Goal: Information Seeking & Learning: Find specific fact

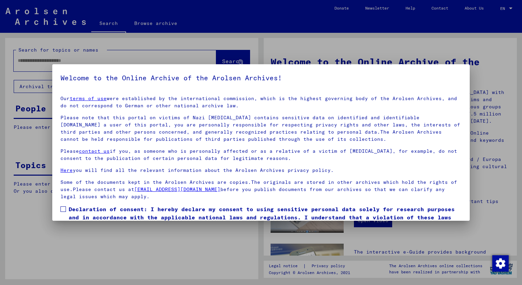
click at [64, 210] on span at bounding box center [62, 208] width 5 height 5
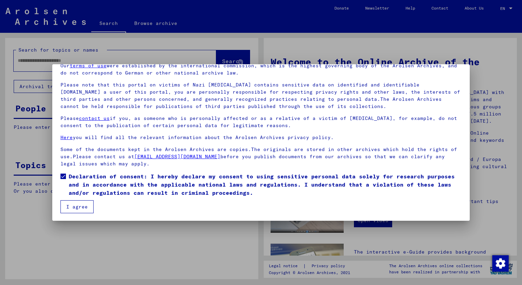
click at [83, 205] on button "I agree" at bounding box center [76, 206] width 33 height 13
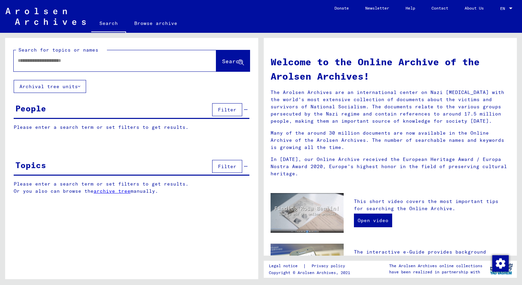
click at [48, 61] on input "text" at bounding box center [107, 60] width 178 height 7
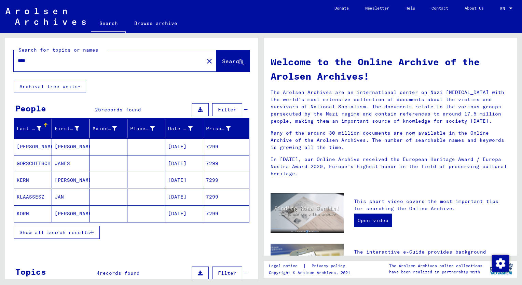
click at [41, 232] on span "Show all search results" at bounding box center [54, 232] width 71 height 6
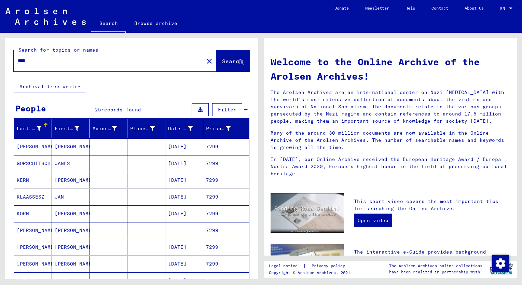
click at [207, 128] on div "Prisoner #" at bounding box center [218, 128] width 25 height 7
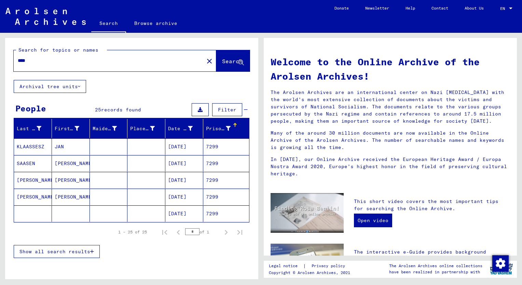
click at [43, 250] on span "Show all search results" at bounding box center [54, 251] width 71 height 6
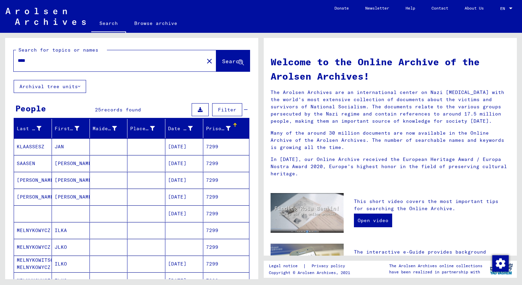
click at [64, 211] on mat-cell at bounding box center [71, 213] width 38 height 16
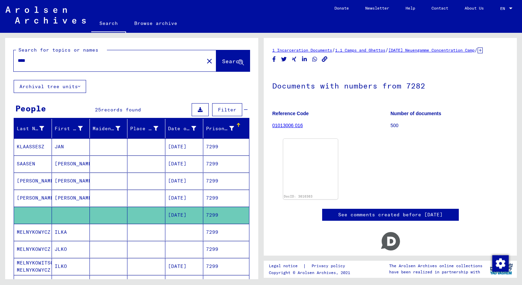
click at [64, 200] on mat-cell "[PERSON_NAME]" at bounding box center [71, 198] width 38 height 17
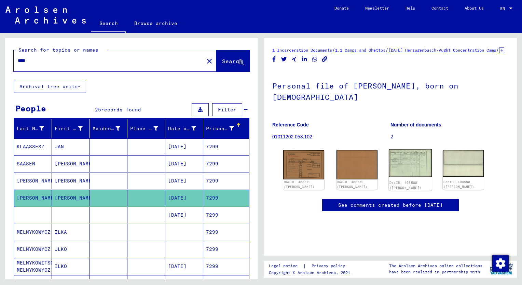
click at [410, 159] on img at bounding box center [410, 163] width 43 height 28
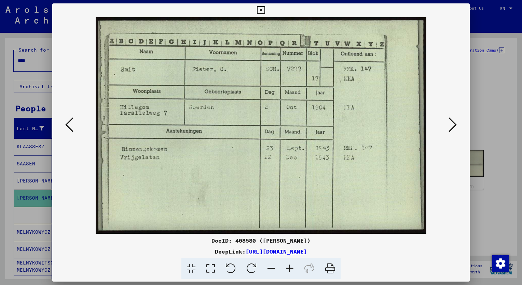
click at [27, 61] on div at bounding box center [261, 142] width 522 height 285
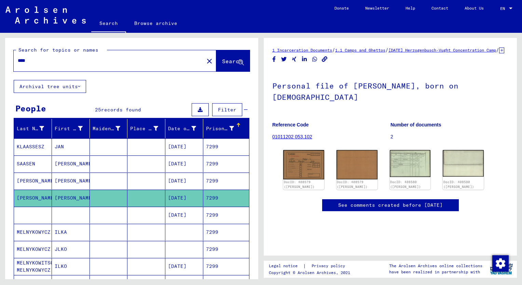
drag, startPoint x: 22, startPoint y: 61, endPoint x: 62, endPoint y: 59, distance: 41.1
click at [62, 59] on input "****" at bounding box center [109, 60] width 182 height 7
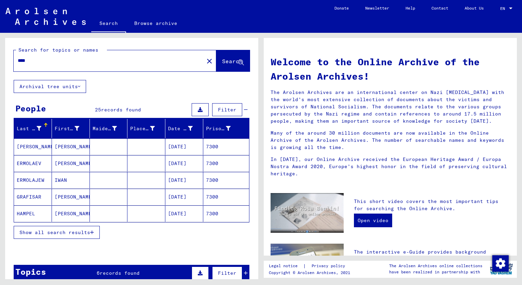
click at [56, 235] on button "Show all search results" at bounding box center [57, 232] width 86 height 13
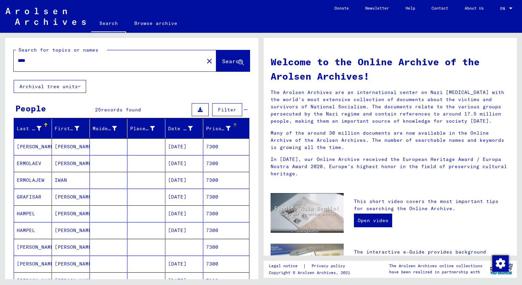
click at [208, 130] on div "Prisoner #" at bounding box center [218, 128] width 25 height 7
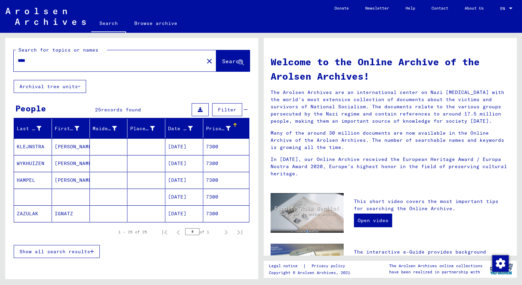
click at [66, 252] on span "Show all search results" at bounding box center [54, 251] width 71 height 6
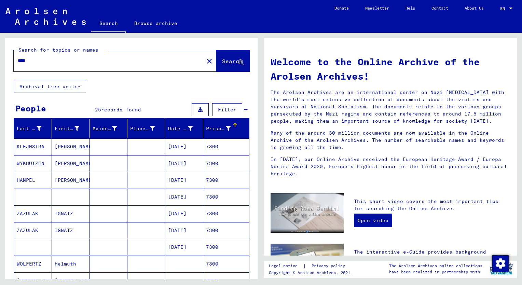
click at [63, 181] on mat-cell "[PERSON_NAME]" at bounding box center [71, 180] width 38 height 16
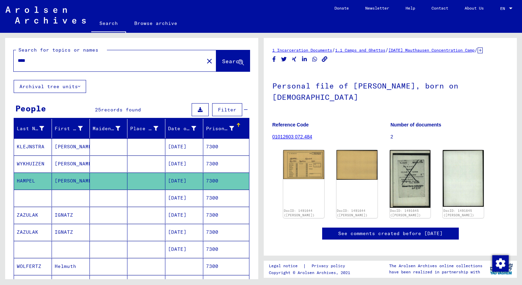
click at [61, 163] on mat-cell "[PERSON_NAME]" at bounding box center [71, 163] width 38 height 17
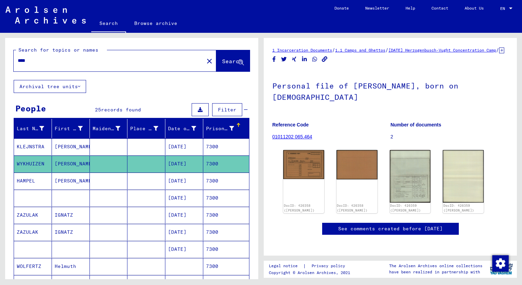
click at [61, 144] on mat-cell "[PERSON_NAME]" at bounding box center [71, 146] width 38 height 17
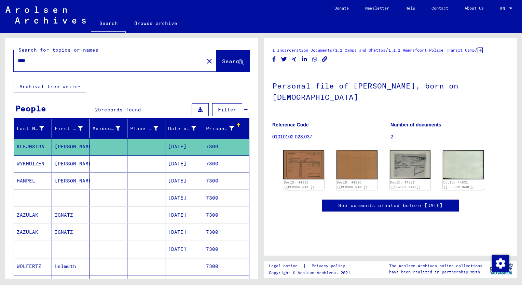
click at [186, 165] on mat-cell "[DATE]" at bounding box center [184, 163] width 38 height 17
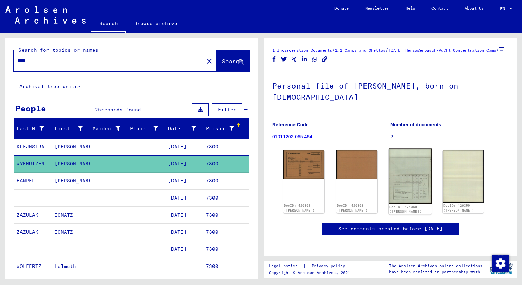
click at [403, 196] on img at bounding box center [410, 176] width 43 height 55
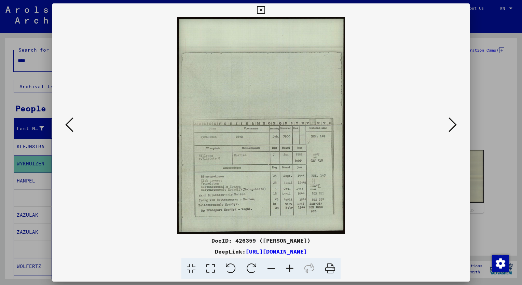
click at [290, 266] on icon at bounding box center [289, 268] width 18 height 21
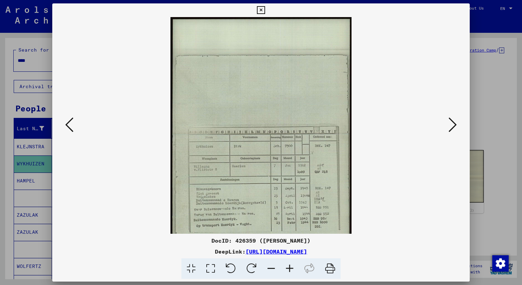
click at [290, 266] on icon at bounding box center [289, 268] width 18 height 21
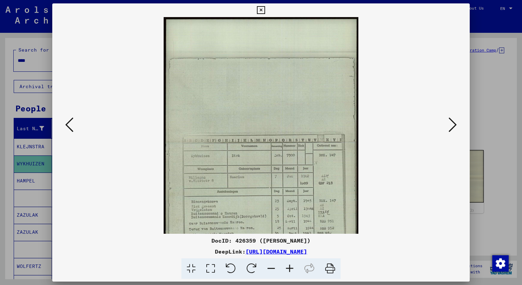
click at [290, 266] on icon at bounding box center [289, 268] width 18 height 21
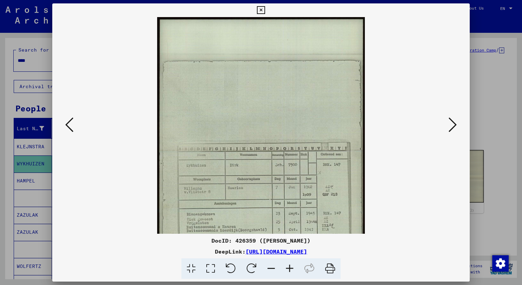
click at [290, 266] on icon at bounding box center [289, 268] width 18 height 21
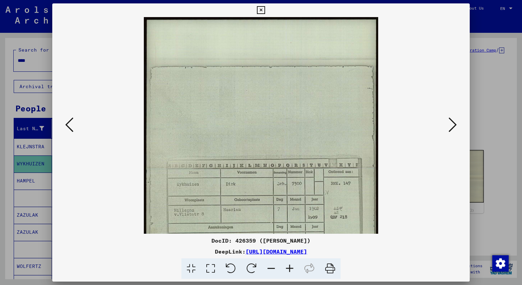
click at [290, 266] on icon at bounding box center [289, 268] width 18 height 21
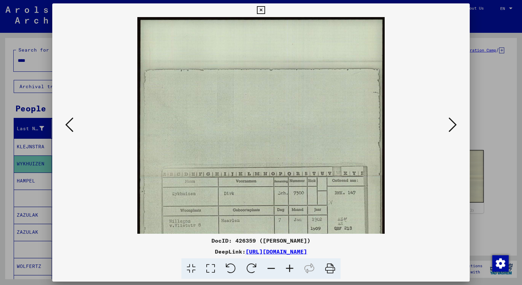
click at [290, 266] on icon at bounding box center [289, 268] width 18 height 21
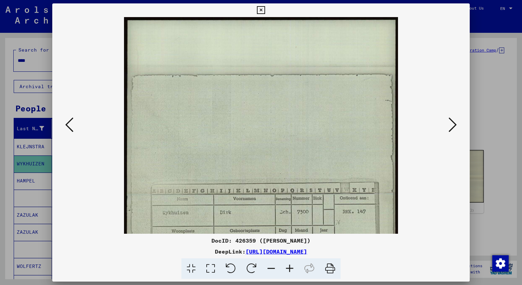
click at [290, 266] on icon at bounding box center [289, 268] width 18 height 21
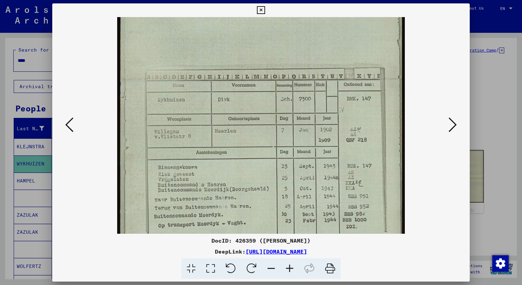
scroll to position [122, 0]
drag, startPoint x: 326, startPoint y: 189, endPoint x: 320, endPoint y: 73, distance: 116.6
click at [320, 73] on img at bounding box center [260, 80] width 287 height 370
click at [64, 147] on div at bounding box center [260, 125] width 417 height 217
click at [27, 67] on div at bounding box center [261, 142] width 522 height 285
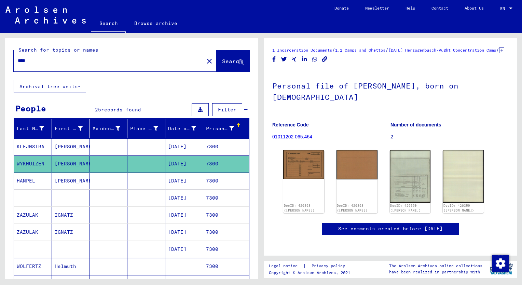
click at [33, 63] on input "****" at bounding box center [109, 60] width 182 height 7
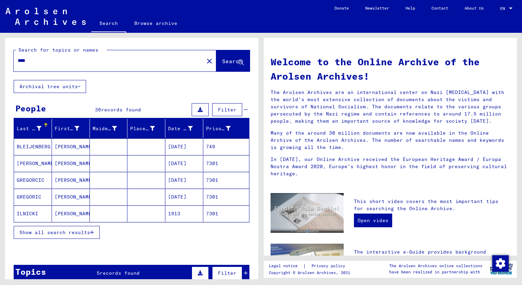
click at [45, 232] on span "Show all search results" at bounding box center [54, 232] width 71 height 6
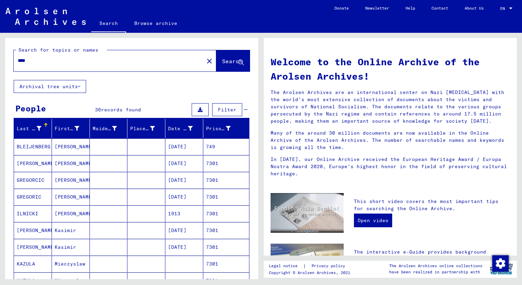
click at [207, 127] on div "Prisoner #" at bounding box center [218, 128] width 25 height 7
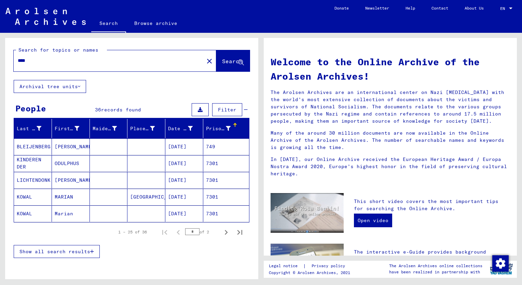
click at [73, 245] on button "Show all search results" at bounding box center [57, 251] width 86 height 13
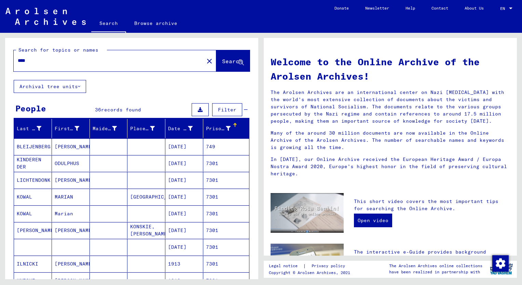
click at [68, 182] on mat-cell "[PERSON_NAME]" at bounding box center [71, 180] width 38 height 16
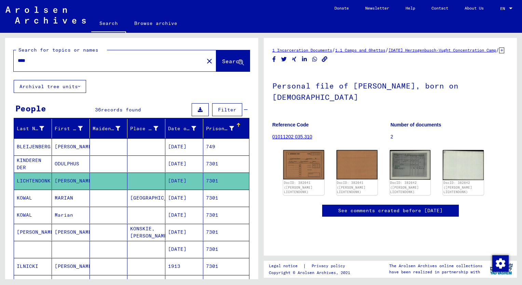
click at [25, 161] on mat-cell "KINDEREN DER" at bounding box center [33, 163] width 38 height 17
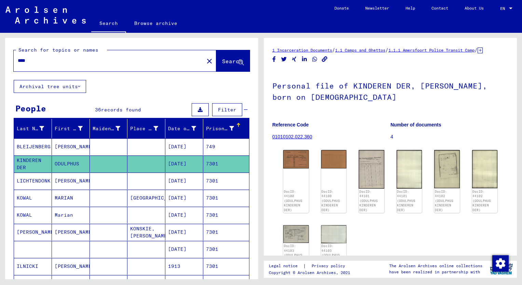
click at [60, 180] on mat-cell "[PERSON_NAME]" at bounding box center [71, 180] width 38 height 17
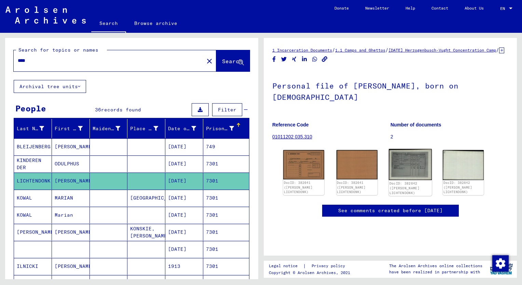
click at [404, 174] on img at bounding box center [410, 164] width 43 height 31
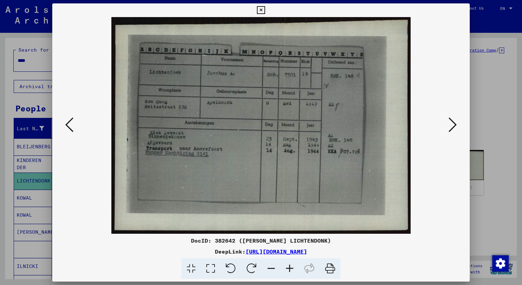
click at [290, 267] on icon at bounding box center [289, 268] width 18 height 21
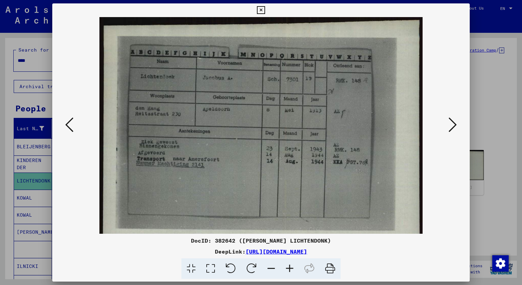
click at [290, 267] on icon at bounding box center [289, 268] width 18 height 21
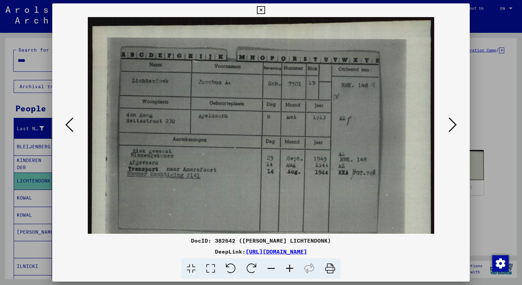
click at [290, 267] on icon at bounding box center [289, 268] width 18 height 21
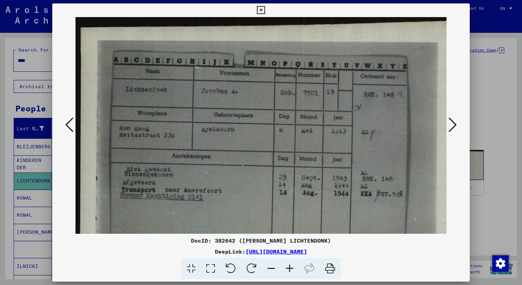
click at [290, 267] on icon at bounding box center [289, 268] width 18 height 21
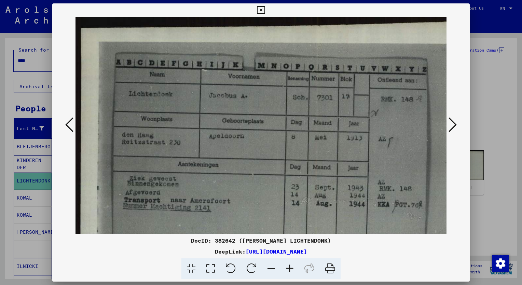
click at [290, 267] on icon at bounding box center [289, 268] width 18 height 21
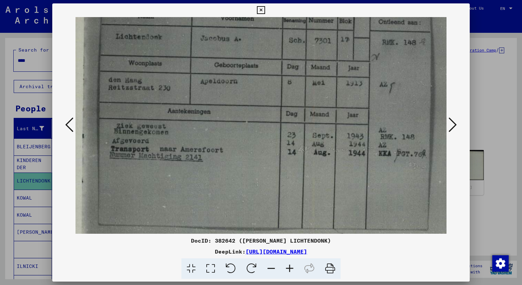
scroll to position [67, 16]
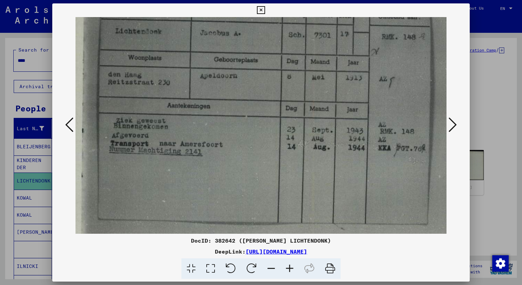
drag, startPoint x: 345, startPoint y: 141, endPoint x: 333, endPoint y: 107, distance: 36.9
click at [333, 107] on img at bounding box center [279, 109] width 441 height 319
click at [32, 64] on div at bounding box center [261, 142] width 522 height 285
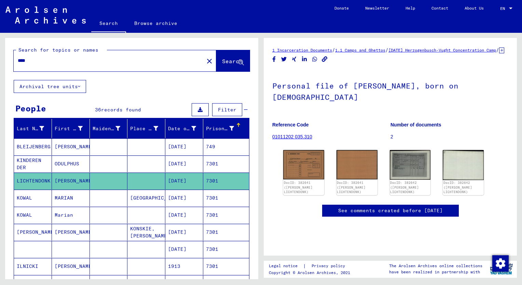
click at [32, 64] on input "****" at bounding box center [109, 60] width 182 height 7
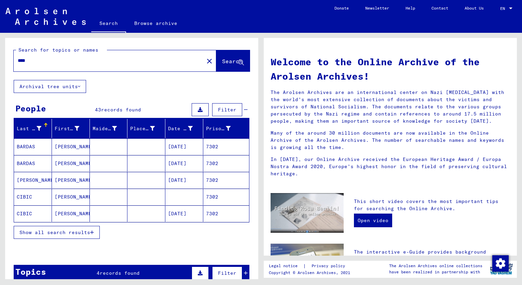
click at [36, 232] on span "Show all search results" at bounding box center [54, 232] width 71 height 6
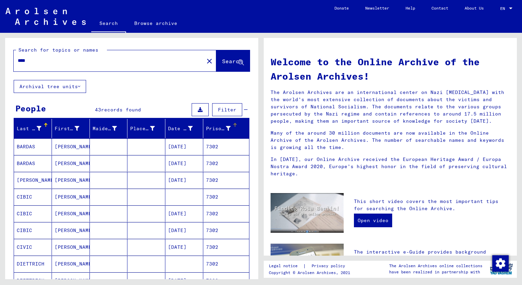
click at [206, 125] on div "Prisoner #" at bounding box center [218, 128] width 25 height 7
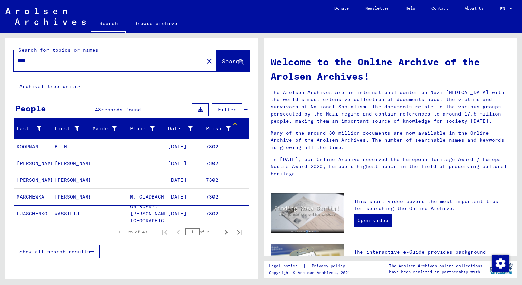
click at [52, 253] on button "Show all search results" at bounding box center [57, 251] width 86 height 13
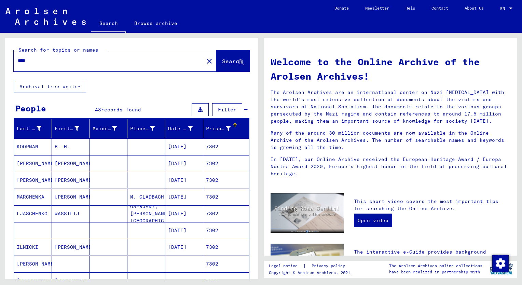
click at [65, 176] on mat-cell "[PERSON_NAME]" at bounding box center [71, 180] width 38 height 16
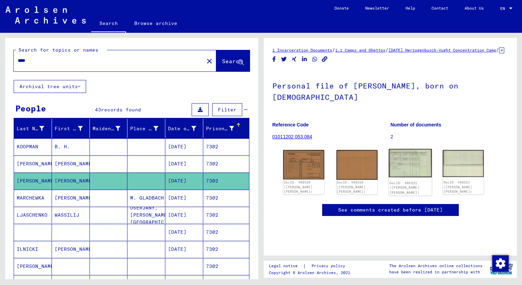
click at [389, 167] on img at bounding box center [410, 163] width 43 height 28
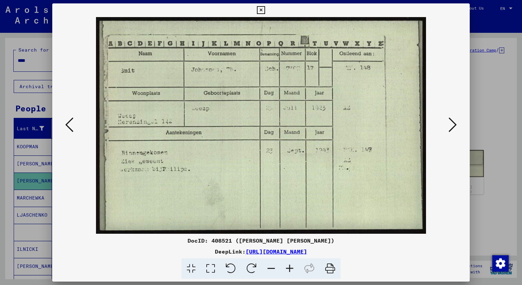
click at [292, 268] on icon at bounding box center [289, 268] width 18 height 21
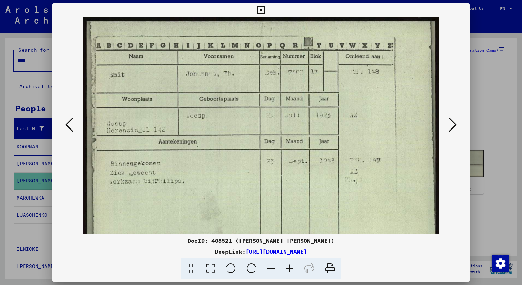
click at [292, 268] on icon at bounding box center [289, 268] width 18 height 21
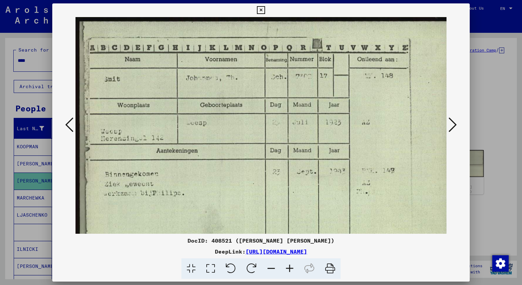
click at [292, 268] on icon at bounding box center [289, 268] width 18 height 21
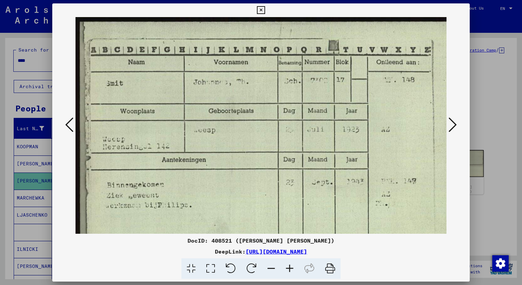
click at [292, 268] on icon at bounding box center [289, 268] width 18 height 21
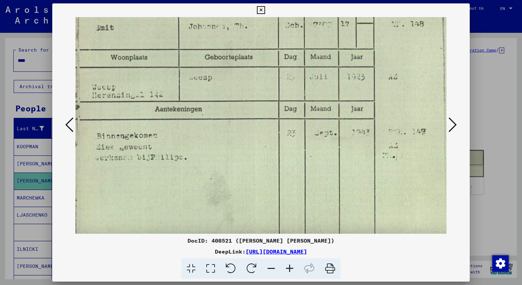
scroll to position [57, 12]
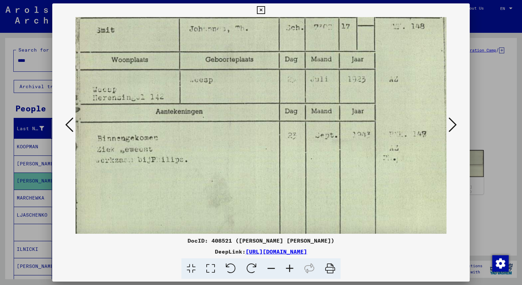
drag, startPoint x: 337, startPoint y: 189, endPoint x: 326, endPoint y: 132, distance: 58.4
click at [326, 132] on img at bounding box center [281, 102] width 434 height 285
click at [27, 65] on div at bounding box center [261, 142] width 522 height 285
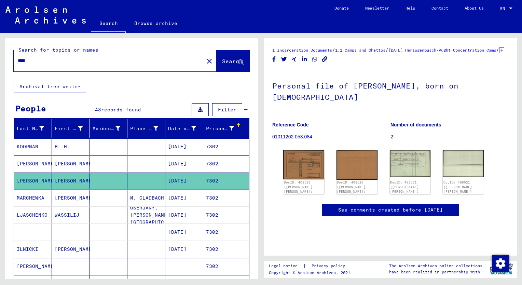
click at [32, 63] on input "****" at bounding box center [109, 60] width 182 height 7
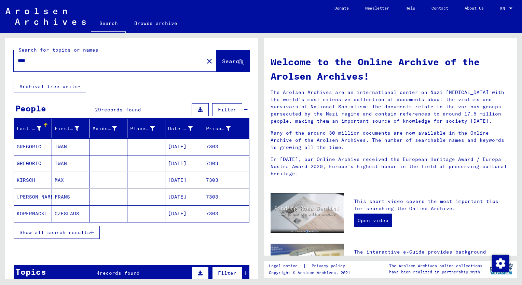
click at [45, 233] on span "Show all search results" at bounding box center [54, 232] width 71 height 6
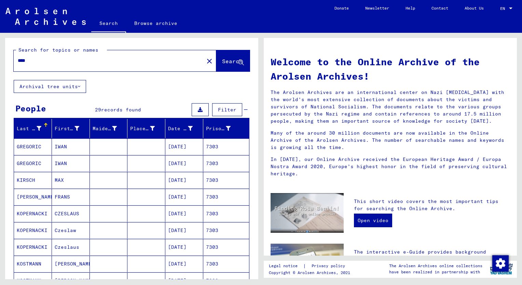
click at [210, 129] on div "Prisoner #" at bounding box center [218, 128] width 25 height 7
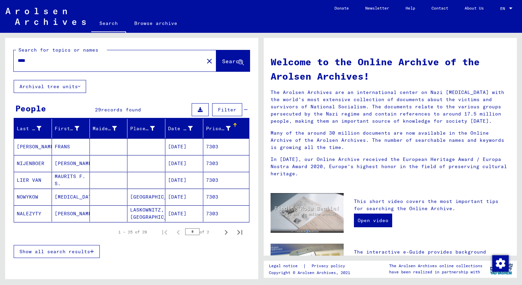
click at [69, 246] on button "Show all search results" at bounding box center [57, 251] width 86 height 13
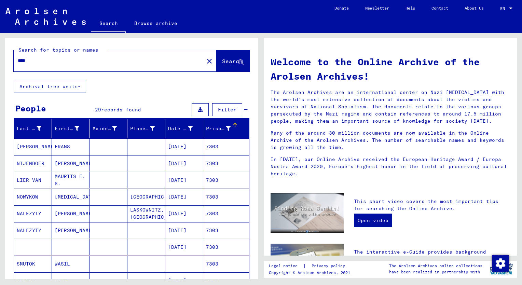
click at [65, 173] on mat-cell "MAURITS F. S." at bounding box center [71, 180] width 38 height 16
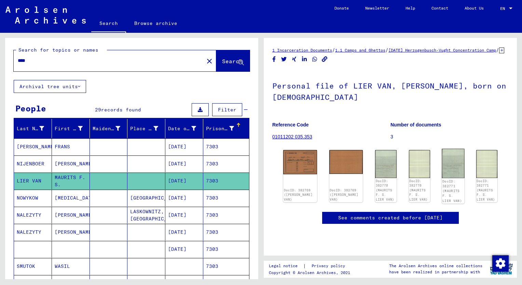
click at [442, 178] on img at bounding box center [453, 163] width 23 height 29
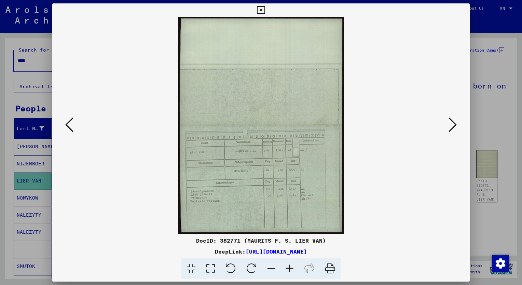
click at [290, 268] on icon at bounding box center [289, 268] width 18 height 21
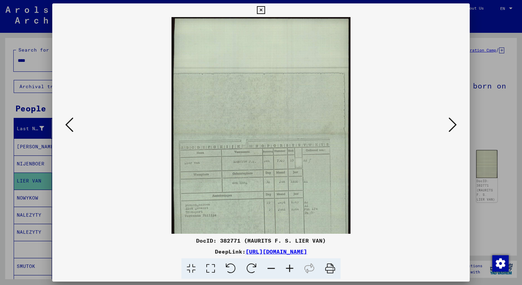
click at [290, 268] on icon at bounding box center [289, 268] width 18 height 21
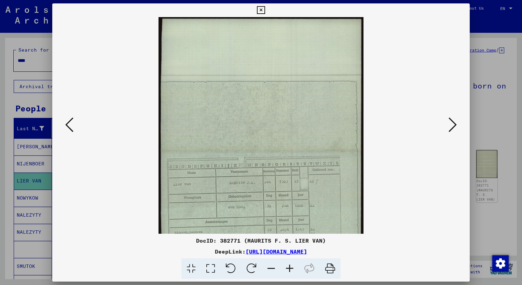
click at [290, 268] on icon at bounding box center [289, 268] width 18 height 21
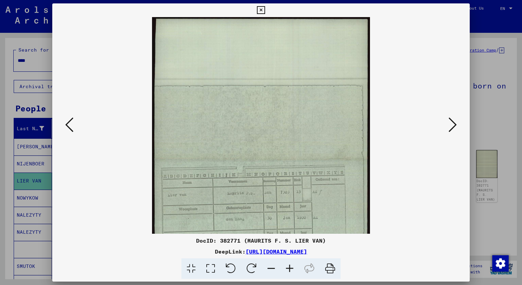
click at [290, 268] on icon at bounding box center [289, 268] width 18 height 21
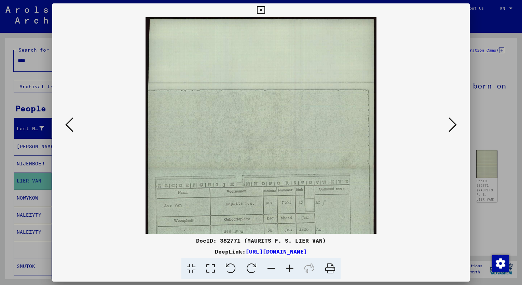
click at [290, 268] on icon at bounding box center [289, 268] width 18 height 21
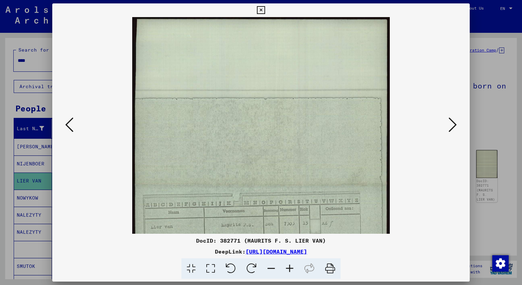
click at [290, 268] on icon at bounding box center [289, 268] width 18 height 21
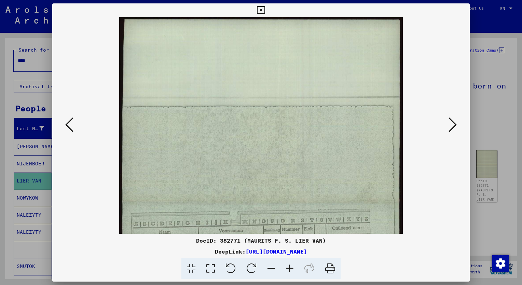
click at [290, 268] on icon at bounding box center [289, 268] width 18 height 21
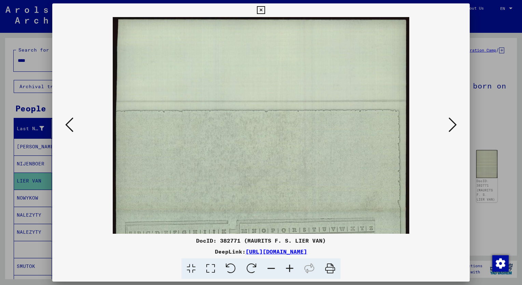
click at [290, 268] on icon at bounding box center [289, 268] width 18 height 21
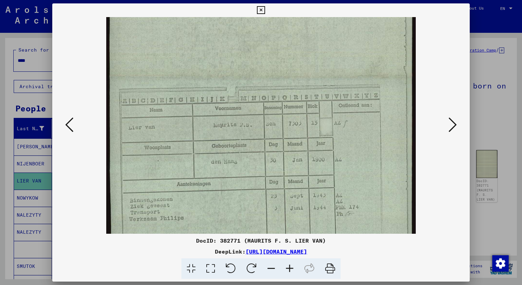
scroll to position [142, 0]
drag, startPoint x: 326, startPoint y: 164, endPoint x: 334, endPoint y: 43, distance: 120.5
click at [334, 43] on img at bounding box center [260, 77] width 309 height 404
click at [81, 170] on div at bounding box center [260, 125] width 371 height 217
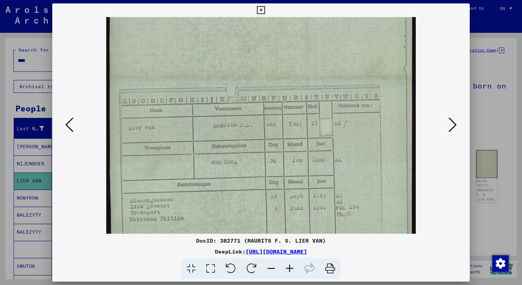
click at [31, 59] on div at bounding box center [261, 142] width 522 height 285
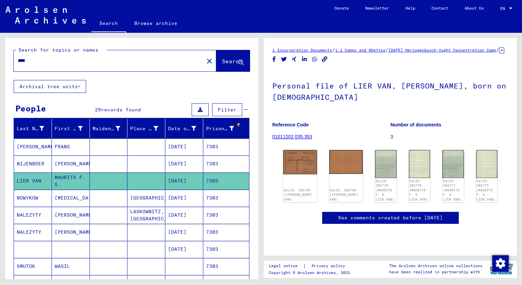
click at [31, 59] on input "****" at bounding box center [109, 60] width 182 height 7
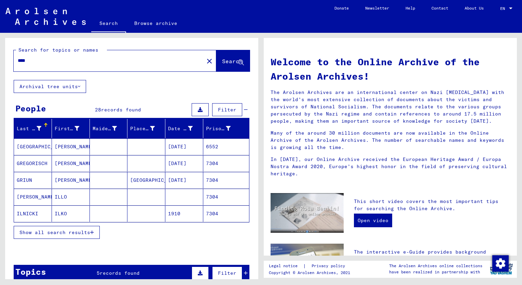
drag, startPoint x: 36, startPoint y: 226, endPoint x: 47, endPoint y: 218, distance: 13.9
click at [36, 226] on button "Show all search results" at bounding box center [57, 232] width 86 height 13
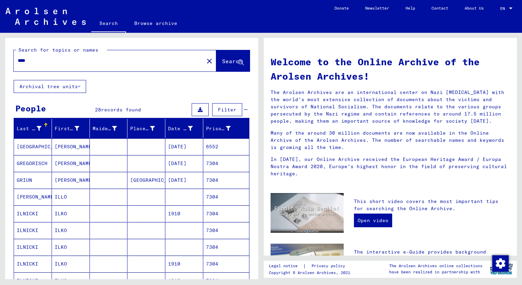
click at [207, 128] on div "Prisoner #" at bounding box center [218, 128] width 25 height 7
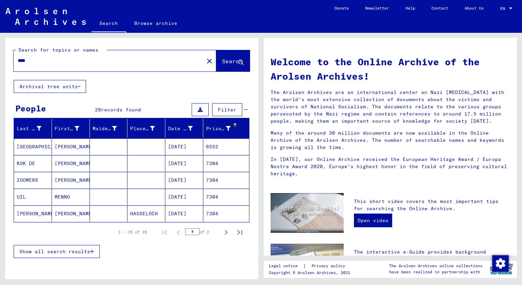
click at [51, 253] on span "Show all search results" at bounding box center [54, 251] width 71 height 6
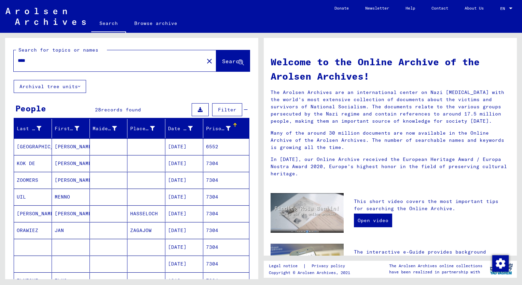
click at [61, 200] on mat-cell "MENNO" at bounding box center [71, 197] width 38 height 16
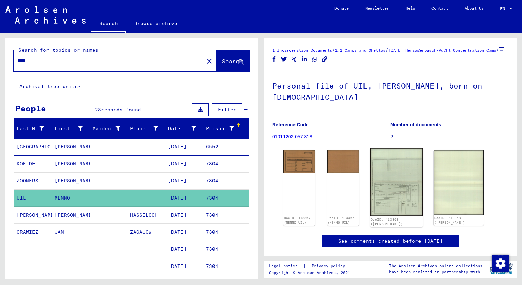
click at [407, 190] on img at bounding box center [396, 182] width 53 height 68
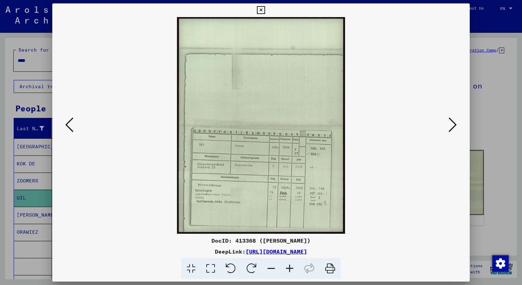
click at [288, 268] on icon at bounding box center [289, 268] width 18 height 21
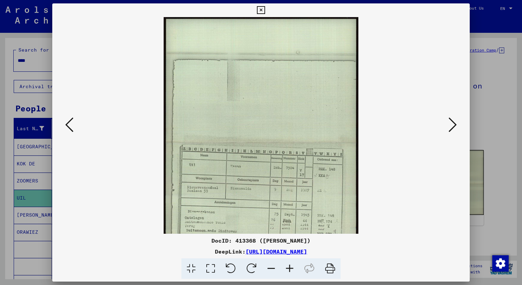
click at [288, 268] on icon at bounding box center [289, 268] width 18 height 21
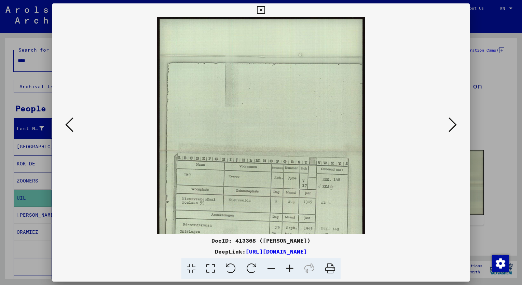
click at [288, 268] on icon at bounding box center [289, 268] width 18 height 21
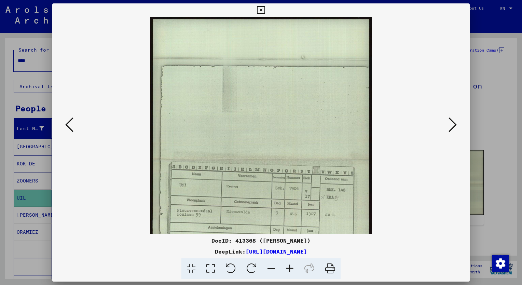
click at [288, 268] on icon at bounding box center [289, 268] width 18 height 21
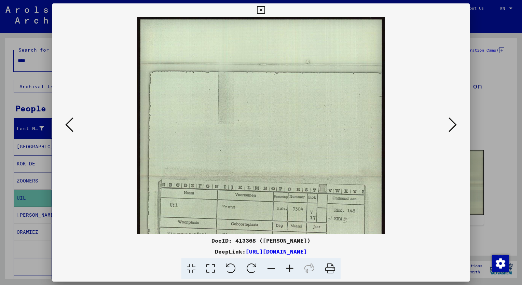
click at [288, 268] on icon at bounding box center [289, 268] width 18 height 21
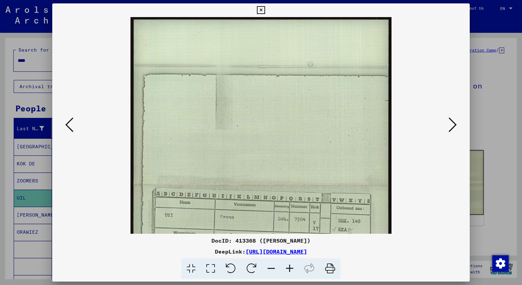
click at [288, 268] on icon at bounding box center [289, 268] width 18 height 21
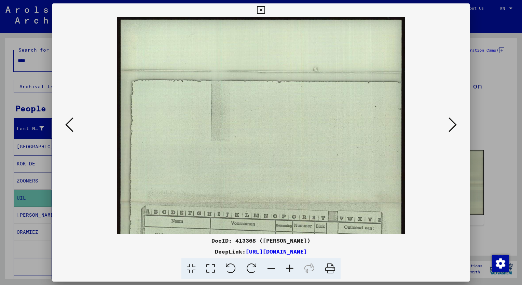
click at [288, 268] on icon at bounding box center [289, 268] width 18 height 21
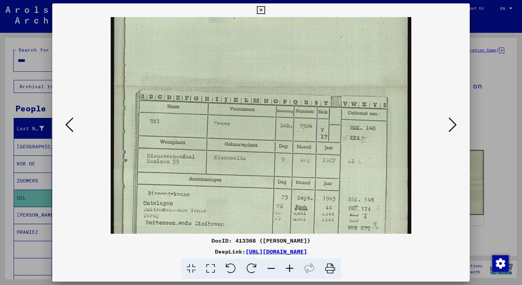
scroll to position [124, 0]
drag, startPoint x: 325, startPoint y: 190, endPoint x: 311, endPoint y: 84, distance: 106.8
click at [311, 84] on img at bounding box center [261, 86] width 301 height 387
click at [235, 176] on img at bounding box center [261, 86] width 301 height 387
click at [262, 8] on icon at bounding box center [261, 10] width 8 height 8
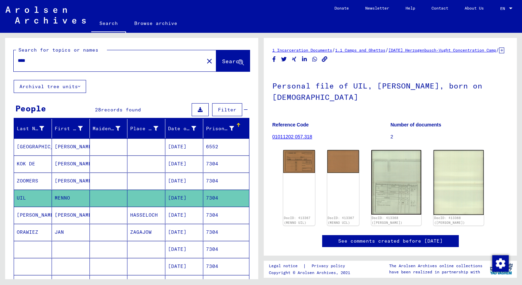
click at [32, 60] on input "****" at bounding box center [109, 60] width 182 height 7
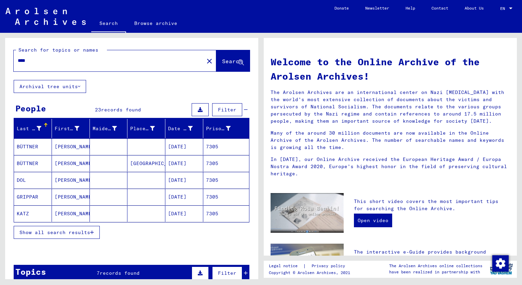
click at [82, 233] on span "Show all search results" at bounding box center [54, 232] width 71 height 6
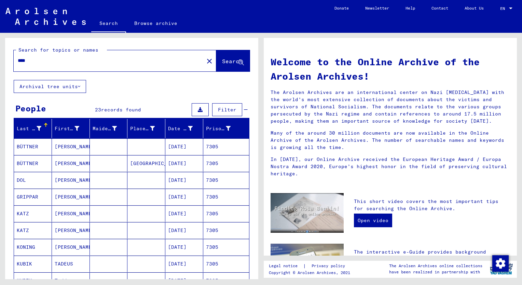
click at [209, 133] on div "Prisoner #" at bounding box center [223, 128] width 35 height 11
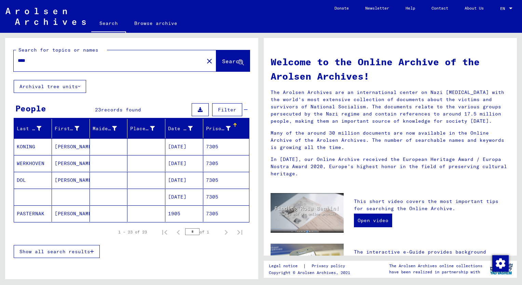
click at [59, 248] on span "Show all search results" at bounding box center [54, 251] width 71 height 6
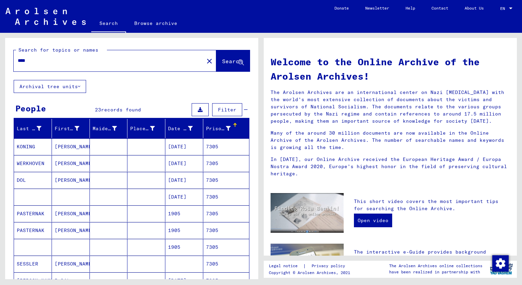
click at [68, 175] on mat-cell "[PERSON_NAME]" at bounding box center [71, 180] width 38 height 16
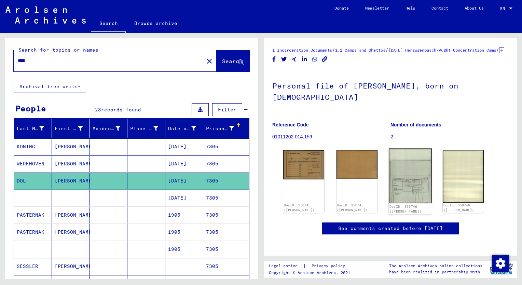
click at [411, 191] on img at bounding box center [410, 176] width 43 height 55
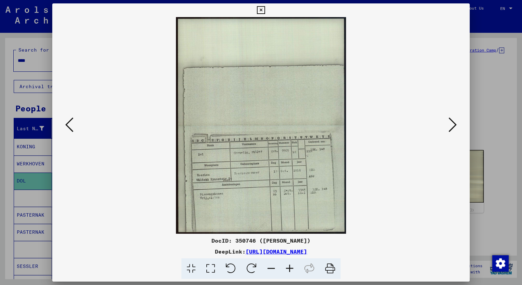
click at [289, 268] on icon at bounding box center [289, 268] width 18 height 21
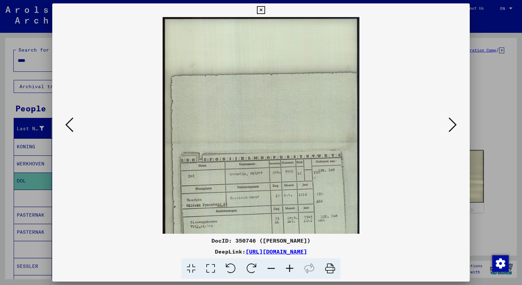
click at [289, 268] on icon at bounding box center [289, 268] width 18 height 21
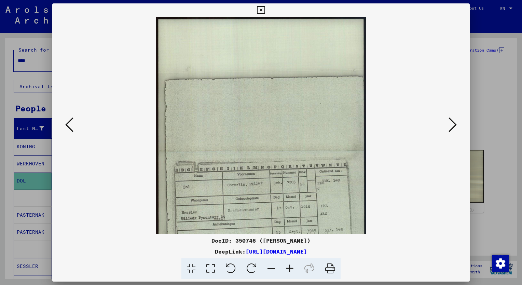
click at [289, 268] on icon at bounding box center [289, 268] width 18 height 21
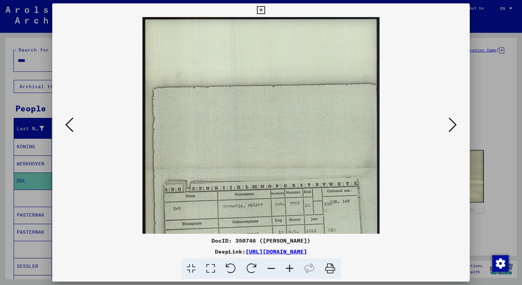
click at [289, 268] on icon at bounding box center [289, 268] width 18 height 21
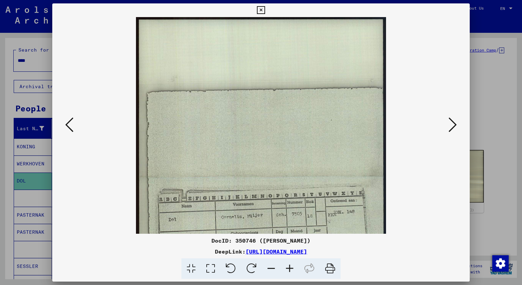
click at [289, 268] on icon at bounding box center [289, 268] width 18 height 21
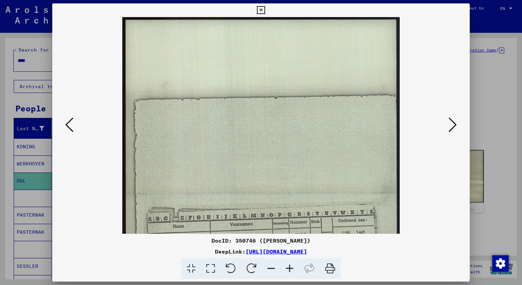
click at [289, 268] on icon at bounding box center [289, 268] width 18 height 21
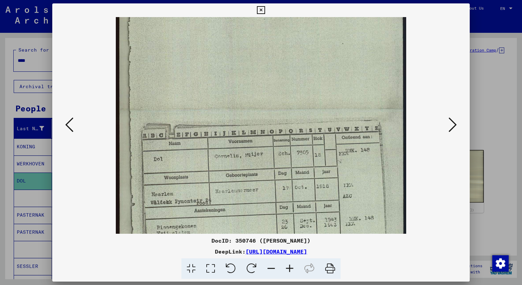
scroll to position [93, 0]
drag, startPoint x: 322, startPoint y: 194, endPoint x: 326, endPoint y: 122, distance: 72.2
click at [326, 122] on img at bounding box center [261, 110] width 291 height 370
click at [12, 115] on div at bounding box center [261, 142] width 522 height 285
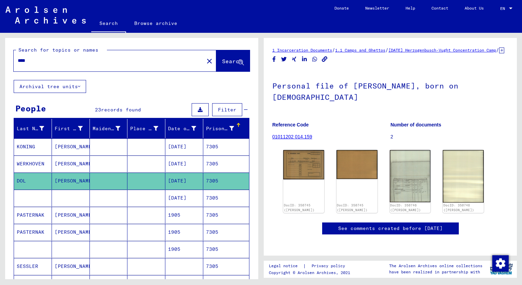
click at [34, 62] on input "****" at bounding box center [109, 60] width 182 height 7
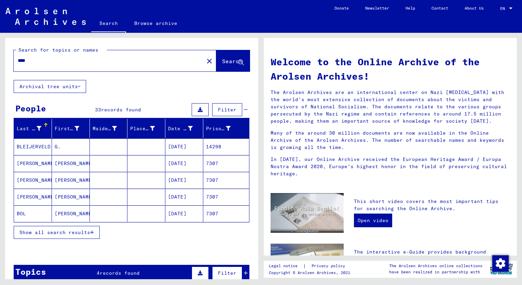
click at [59, 233] on span "Show all search results" at bounding box center [54, 232] width 71 height 6
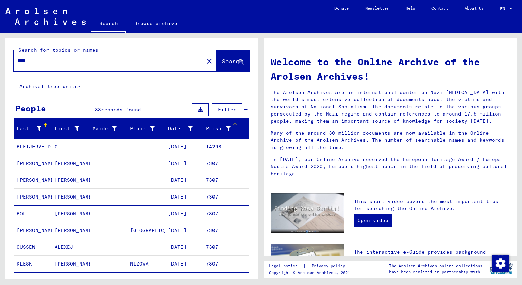
click at [208, 130] on div "Prisoner #" at bounding box center [218, 128] width 25 height 7
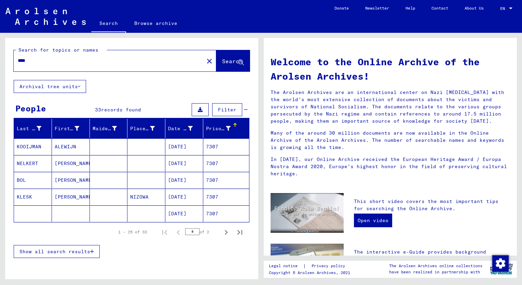
click at [74, 251] on span "Show all search results" at bounding box center [54, 251] width 71 height 6
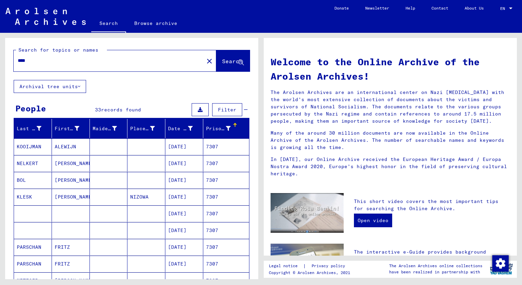
click at [66, 180] on mat-cell "[PERSON_NAME]" at bounding box center [71, 180] width 38 height 16
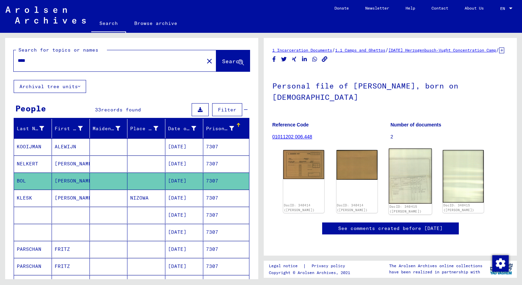
click at [400, 203] on img at bounding box center [410, 176] width 43 height 55
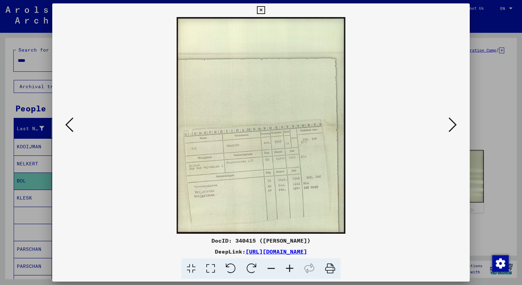
click at [289, 270] on icon at bounding box center [289, 268] width 18 height 21
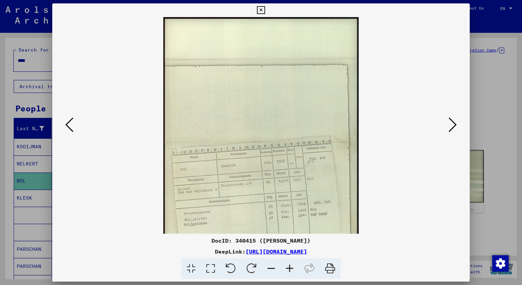
click at [289, 270] on icon at bounding box center [289, 268] width 18 height 21
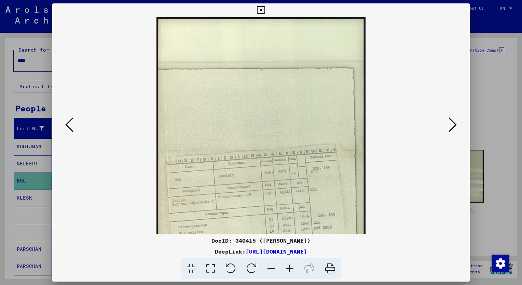
click at [289, 270] on icon at bounding box center [289, 268] width 18 height 21
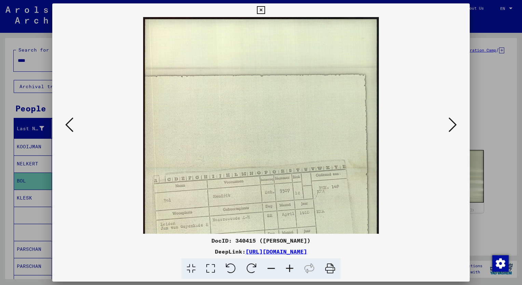
click at [289, 270] on icon at bounding box center [289, 268] width 18 height 21
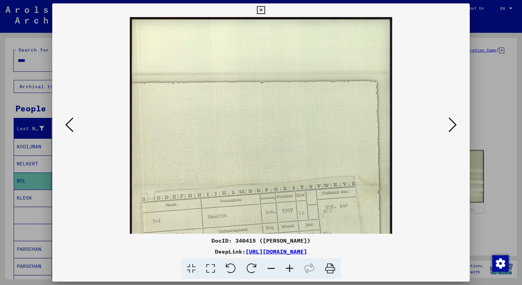
click at [289, 270] on icon at bounding box center [289, 268] width 18 height 21
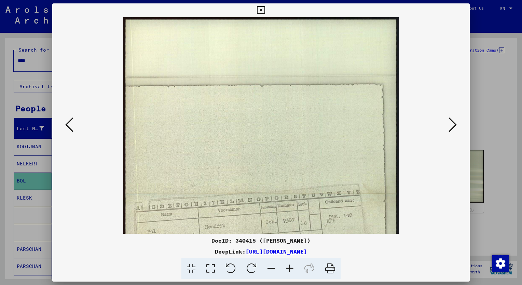
drag, startPoint x: 289, startPoint y: 270, endPoint x: 320, endPoint y: 240, distance: 44.0
click at [289, 270] on icon at bounding box center [289, 268] width 18 height 21
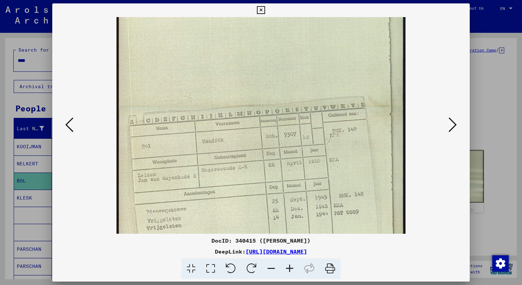
scroll to position [95, 0]
drag, startPoint x: 345, startPoint y: 135, endPoint x: 365, endPoint y: 126, distance: 22.0
click at [365, 126] on img at bounding box center [260, 107] width 289 height 370
click at [7, 121] on div at bounding box center [261, 142] width 522 height 285
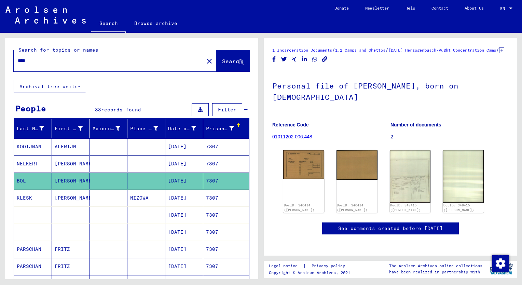
click at [34, 62] on input "****" at bounding box center [109, 60] width 182 height 7
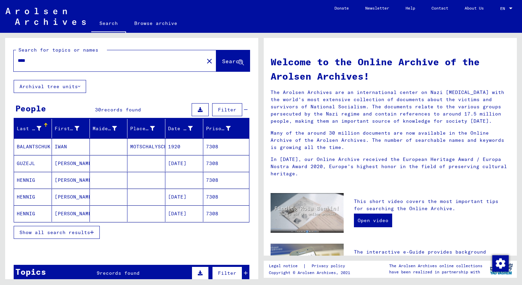
click at [37, 229] on span "Show all search results" at bounding box center [54, 232] width 71 height 6
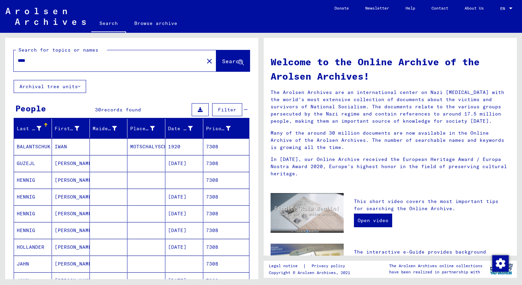
click at [206, 129] on div "Prisoner #" at bounding box center [218, 128] width 25 height 7
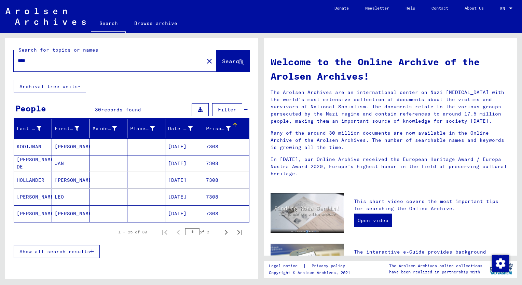
click at [64, 249] on span "Show all search results" at bounding box center [54, 251] width 71 height 6
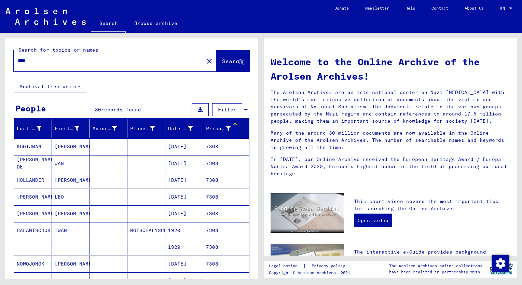
click at [67, 184] on mat-cell "[PERSON_NAME]" at bounding box center [71, 180] width 38 height 16
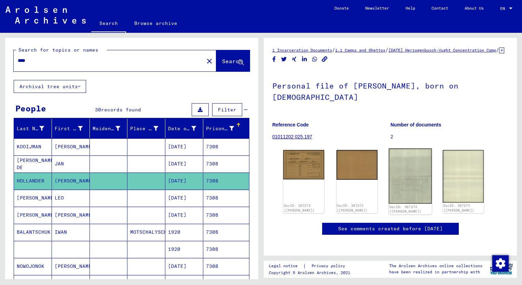
click at [421, 193] on img at bounding box center [410, 176] width 43 height 55
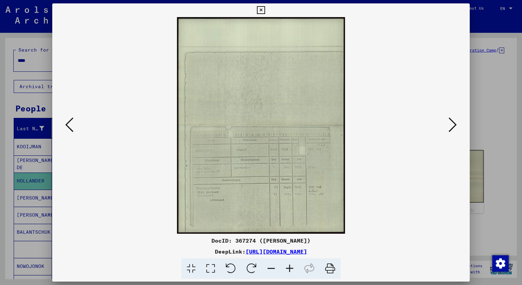
click at [291, 267] on icon at bounding box center [289, 268] width 18 height 21
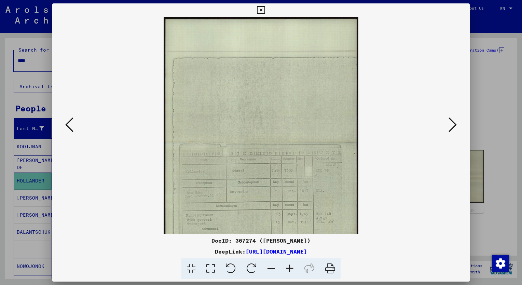
click at [291, 267] on icon at bounding box center [289, 268] width 18 height 21
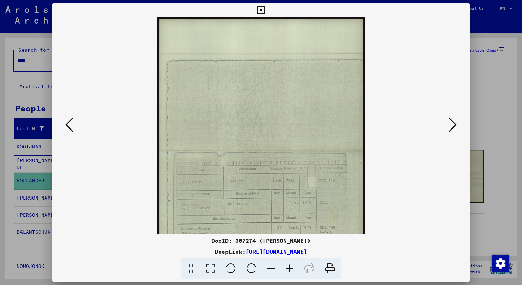
click at [291, 267] on icon at bounding box center [289, 268] width 18 height 21
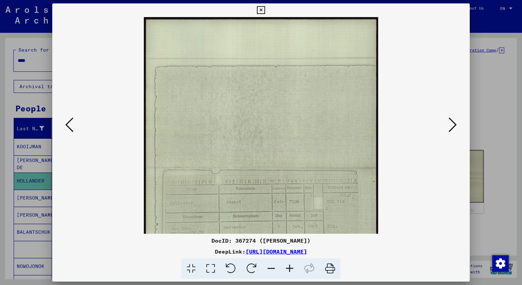
click at [291, 267] on icon at bounding box center [289, 268] width 18 height 21
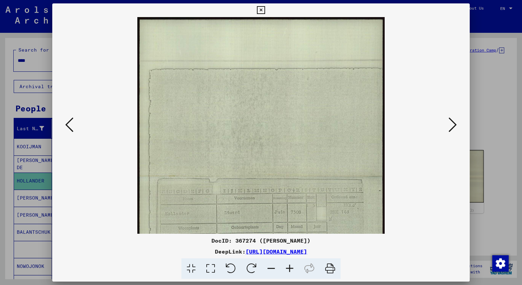
click at [291, 267] on icon at bounding box center [289, 268] width 18 height 21
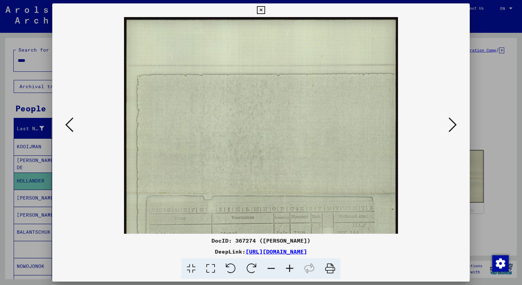
click at [291, 267] on icon at bounding box center [289, 268] width 18 height 21
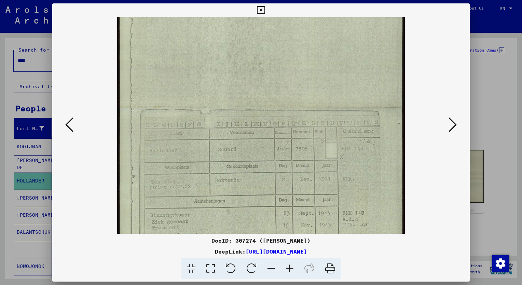
scroll to position [93, 0]
drag, startPoint x: 333, startPoint y: 209, endPoint x: 355, endPoint y: 121, distance: 91.4
click at [355, 121] on img at bounding box center [260, 109] width 287 height 370
click at [11, 112] on div at bounding box center [261, 142] width 522 height 285
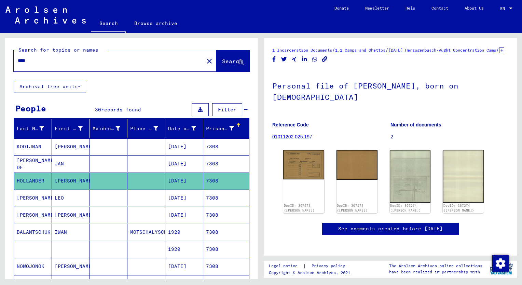
click at [33, 65] on div "****" at bounding box center [107, 60] width 186 height 15
click at [40, 58] on input "****" at bounding box center [109, 60] width 182 height 7
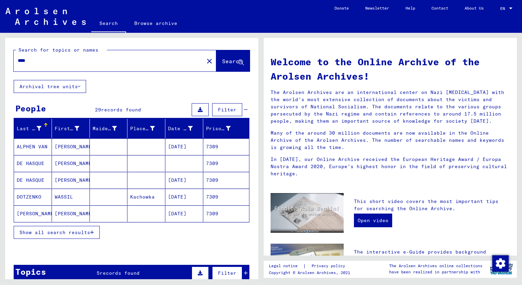
click at [63, 227] on button "Show all search results" at bounding box center [57, 232] width 86 height 13
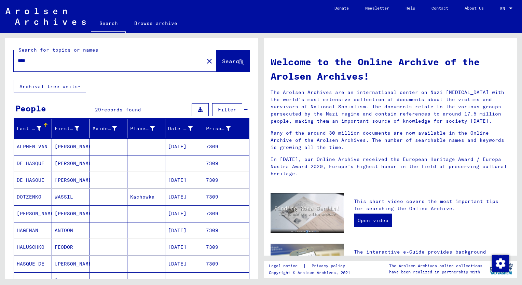
click at [208, 130] on div "Prisoner #" at bounding box center [218, 128] width 25 height 7
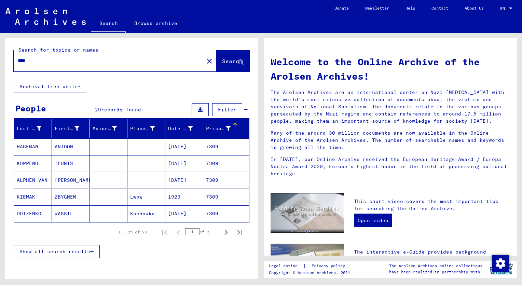
click at [74, 251] on span "Show all search results" at bounding box center [54, 251] width 71 height 6
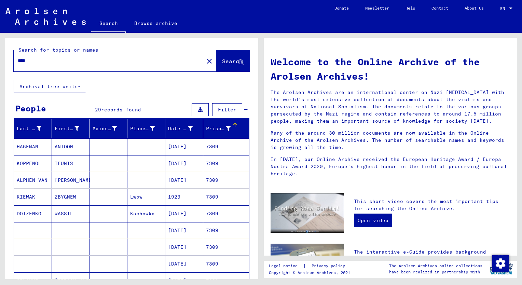
click at [74, 180] on mat-cell "[PERSON_NAME]" at bounding box center [71, 180] width 38 height 16
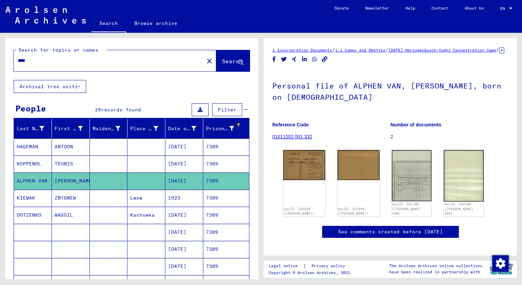
click at [211, 162] on mat-cell "7309" at bounding box center [226, 163] width 46 height 17
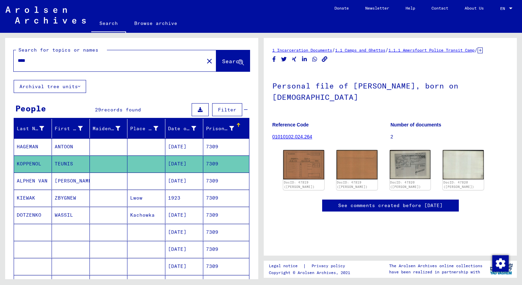
click at [58, 184] on mat-cell "[PERSON_NAME]" at bounding box center [71, 180] width 38 height 17
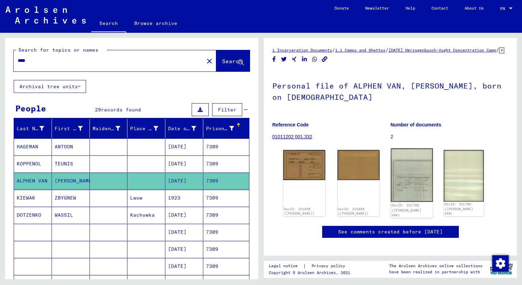
click at [411, 196] on img at bounding box center [412, 175] width 42 height 54
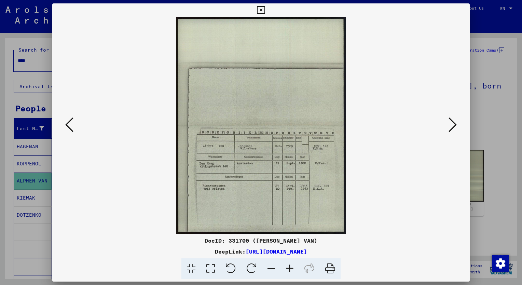
click at [288, 268] on icon at bounding box center [289, 268] width 18 height 21
click at [288, 269] on icon at bounding box center [289, 268] width 18 height 21
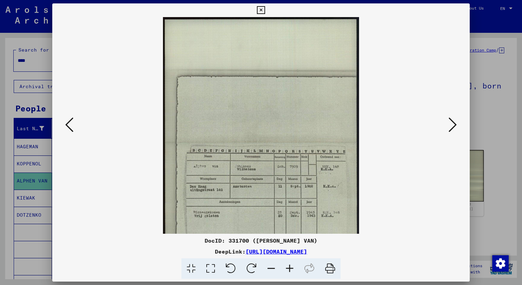
click at [288, 269] on icon at bounding box center [289, 268] width 18 height 21
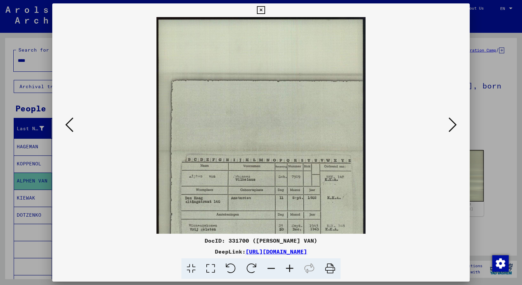
click at [288, 269] on icon at bounding box center [289, 268] width 18 height 21
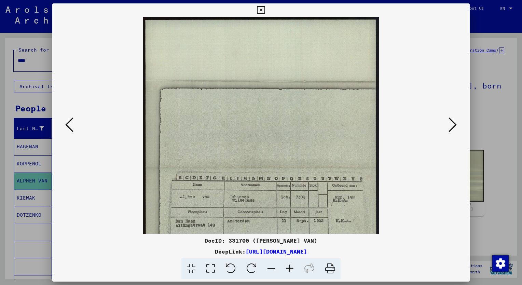
click at [288, 269] on icon at bounding box center [289, 268] width 18 height 21
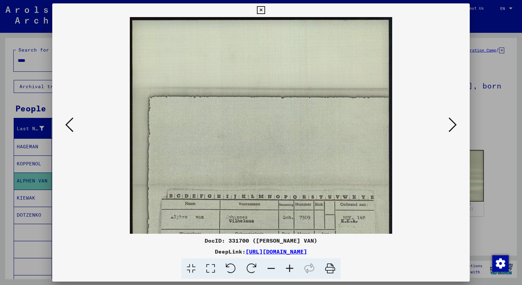
click at [288, 269] on icon at bounding box center [289, 268] width 18 height 21
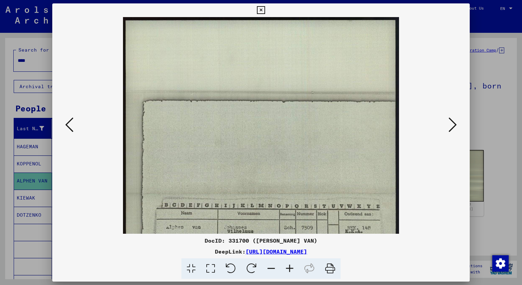
click at [288, 269] on icon at bounding box center [289, 268] width 18 height 21
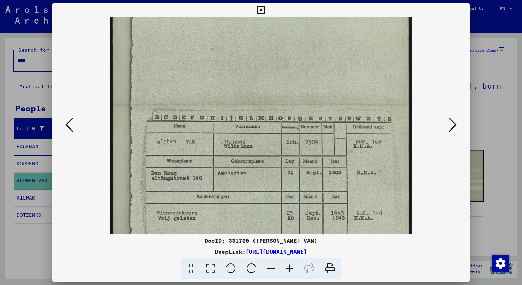
scroll to position [105, 0]
drag, startPoint x: 327, startPoint y: 170, endPoint x: 284, endPoint y: 66, distance: 112.6
click at [284, 66] on img at bounding box center [261, 105] width 303 height 387
drag, startPoint x: 11, startPoint y: 112, endPoint x: 11, endPoint y: 103, distance: 9.2
click at [11, 112] on div at bounding box center [261, 142] width 522 height 285
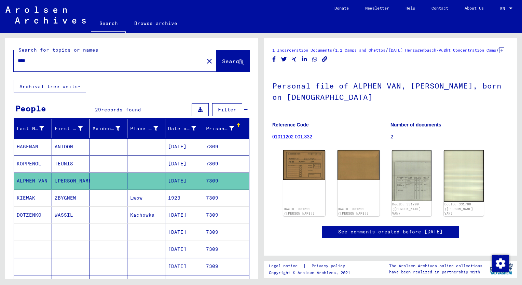
click at [36, 61] on input "****" at bounding box center [109, 60] width 182 height 7
type input "****"
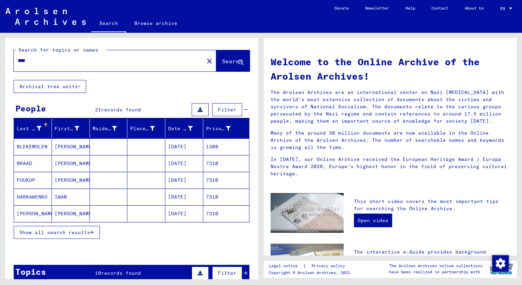
click at [47, 232] on span "Show all search results" at bounding box center [54, 232] width 71 height 6
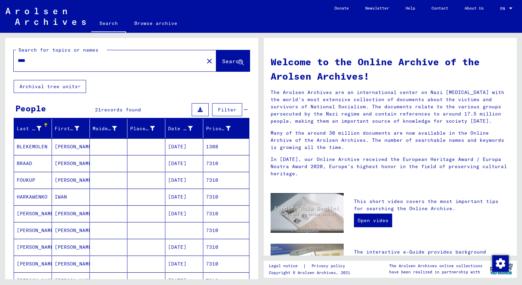
click at [210, 132] on div "Prisoner #" at bounding box center [223, 128] width 35 height 11
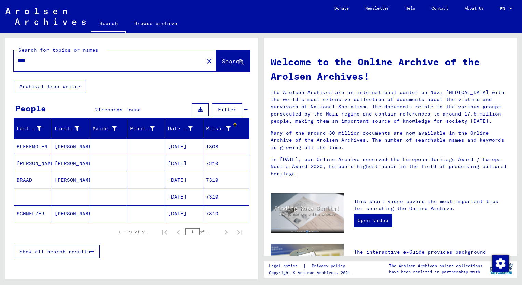
click at [80, 252] on span "Show all search results" at bounding box center [54, 251] width 71 height 6
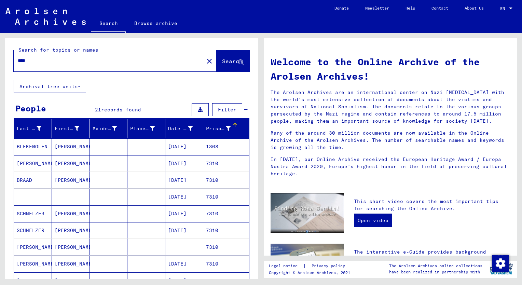
click at [73, 184] on mat-cell "[PERSON_NAME]" at bounding box center [71, 180] width 38 height 16
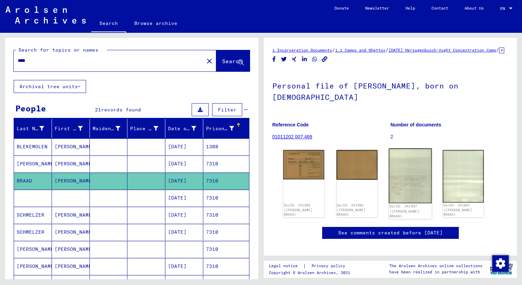
click at [406, 195] on img at bounding box center [410, 175] width 43 height 55
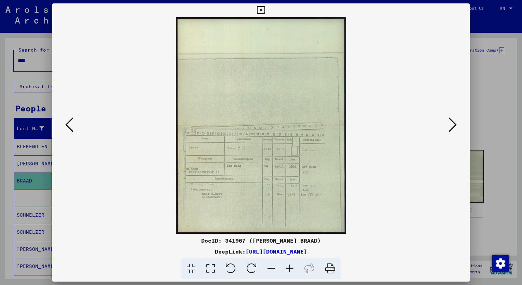
click at [291, 269] on icon at bounding box center [289, 268] width 18 height 21
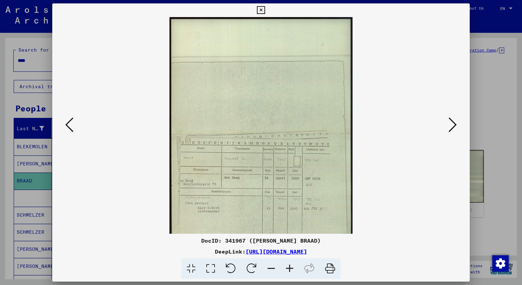
click at [291, 269] on icon at bounding box center [289, 268] width 18 height 21
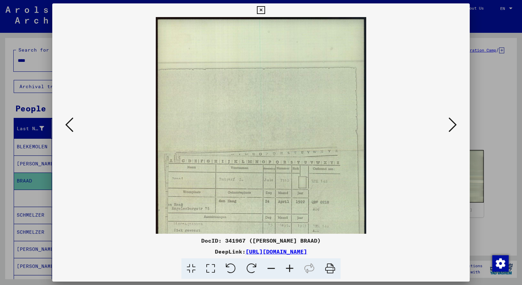
click at [291, 269] on icon at bounding box center [289, 268] width 18 height 21
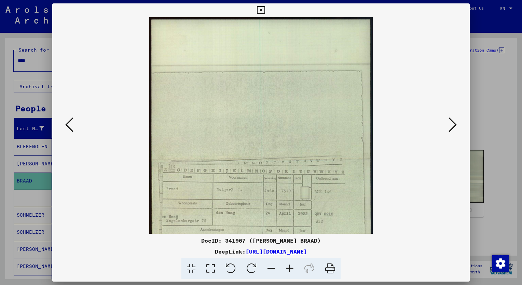
click at [291, 269] on icon at bounding box center [289, 268] width 18 height 21
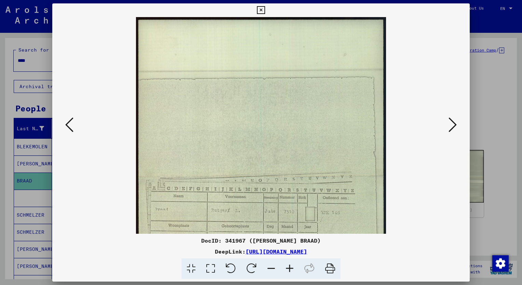
click at [291, 269] on icon at bounding box center [289, 268] width 18 height 21
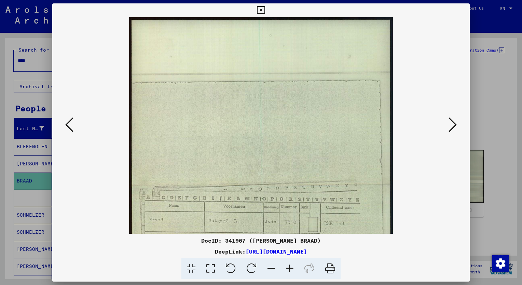
click at [291, 269] on icon at bounding box center [289, 268] width 18 height 21
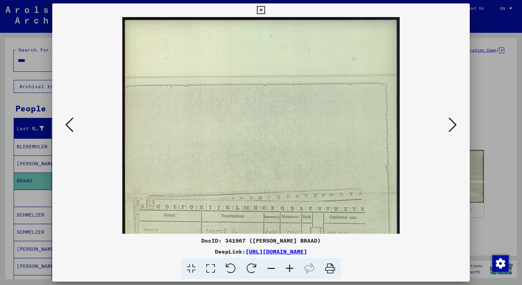
click at [291, 269] on icon at bounding box center [289, 268] width 18 height 21
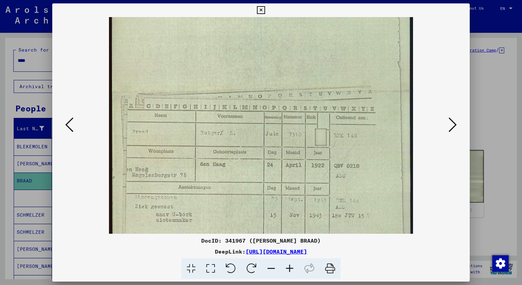
scroll to position [113, 0]
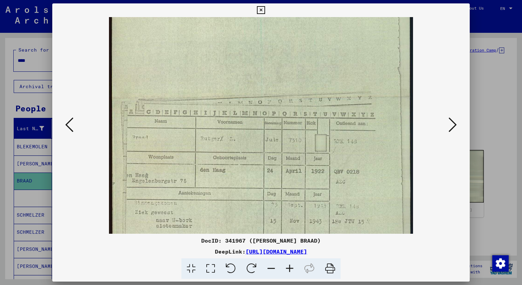
drag, startPoint x: 325, startPoint y: 213, endPoint x: 347, endPoint y: 103, distance: 112.4
click at [347, 103] on img at bounding box center [261, 97] width 304 height 387
click at [258, 10] on icon at bounding box center [261, 10] width 8 height 8
